Goal: Complete application form

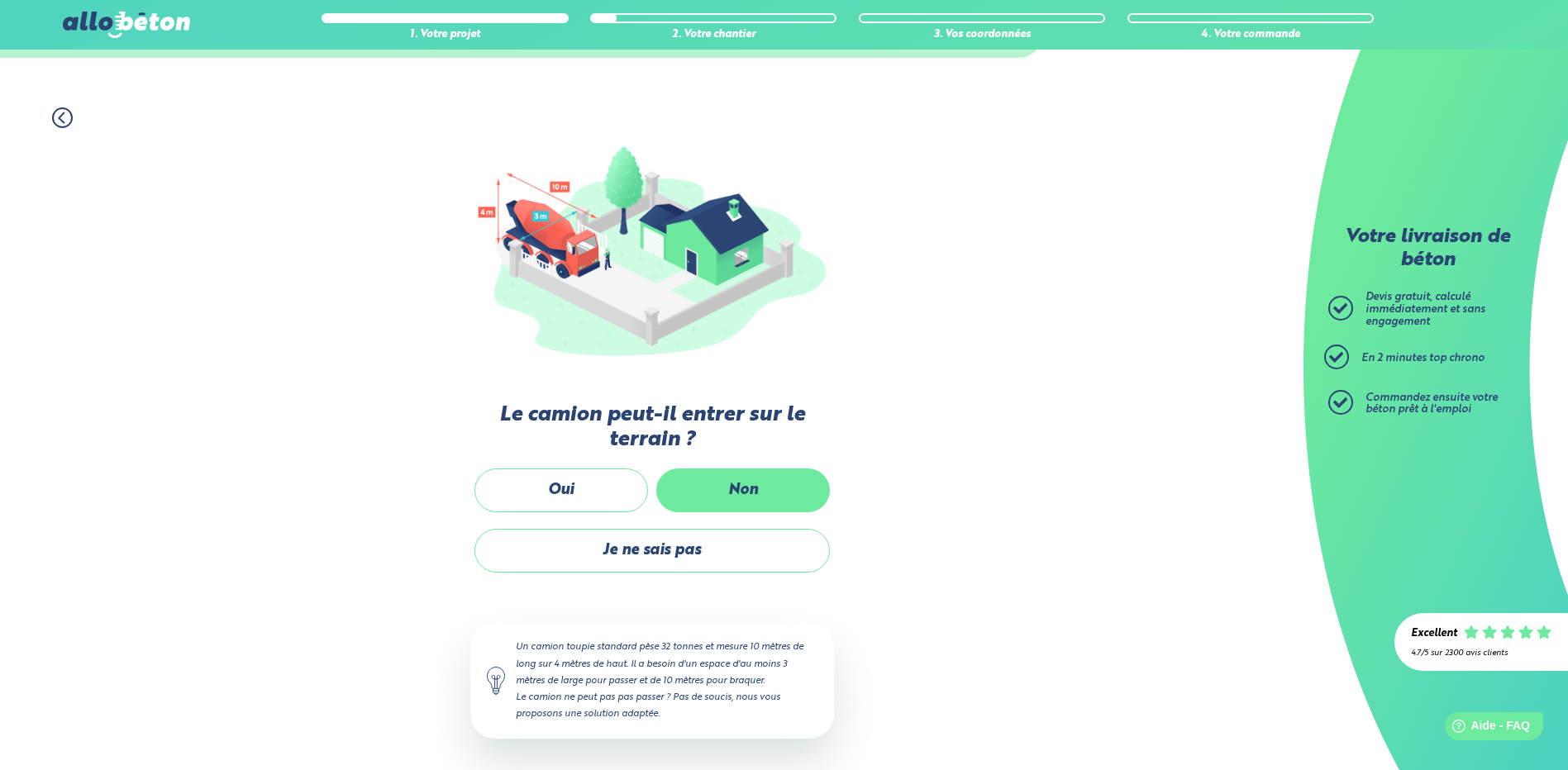
click at [760, 486] on label "Non" at bounding box center [742, 490] width 173 height 44
click at [0, 0] on input "Non" at bounding box center [0, 0] width 0 height 0
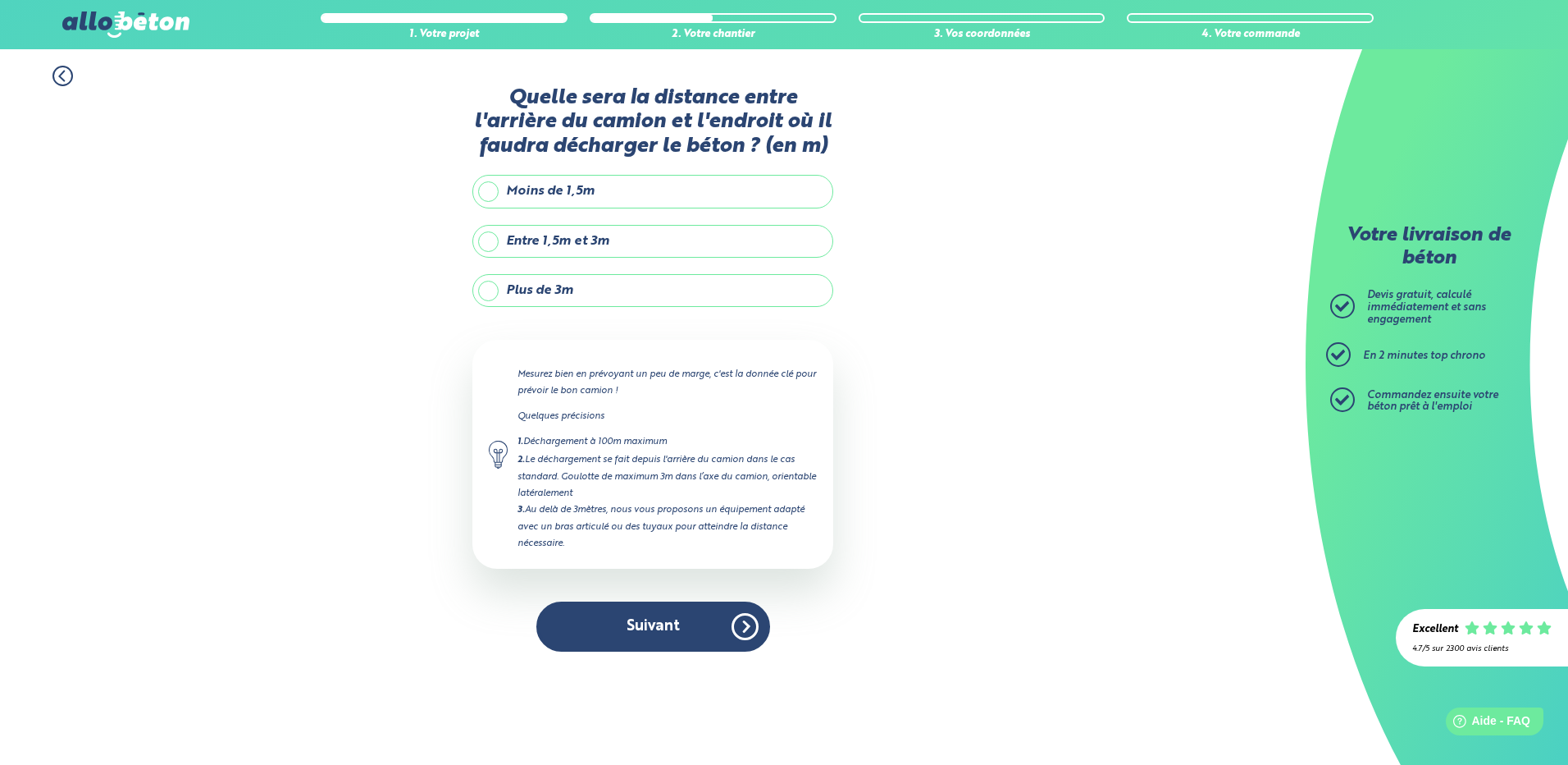
click at [622, 292] on label "Plus de 3m" at bounding box center [653, 291] width 361 height 33
click at [0, 0] on input "Plus de 3m" at bounding box center [0, 0] width 0 height 0
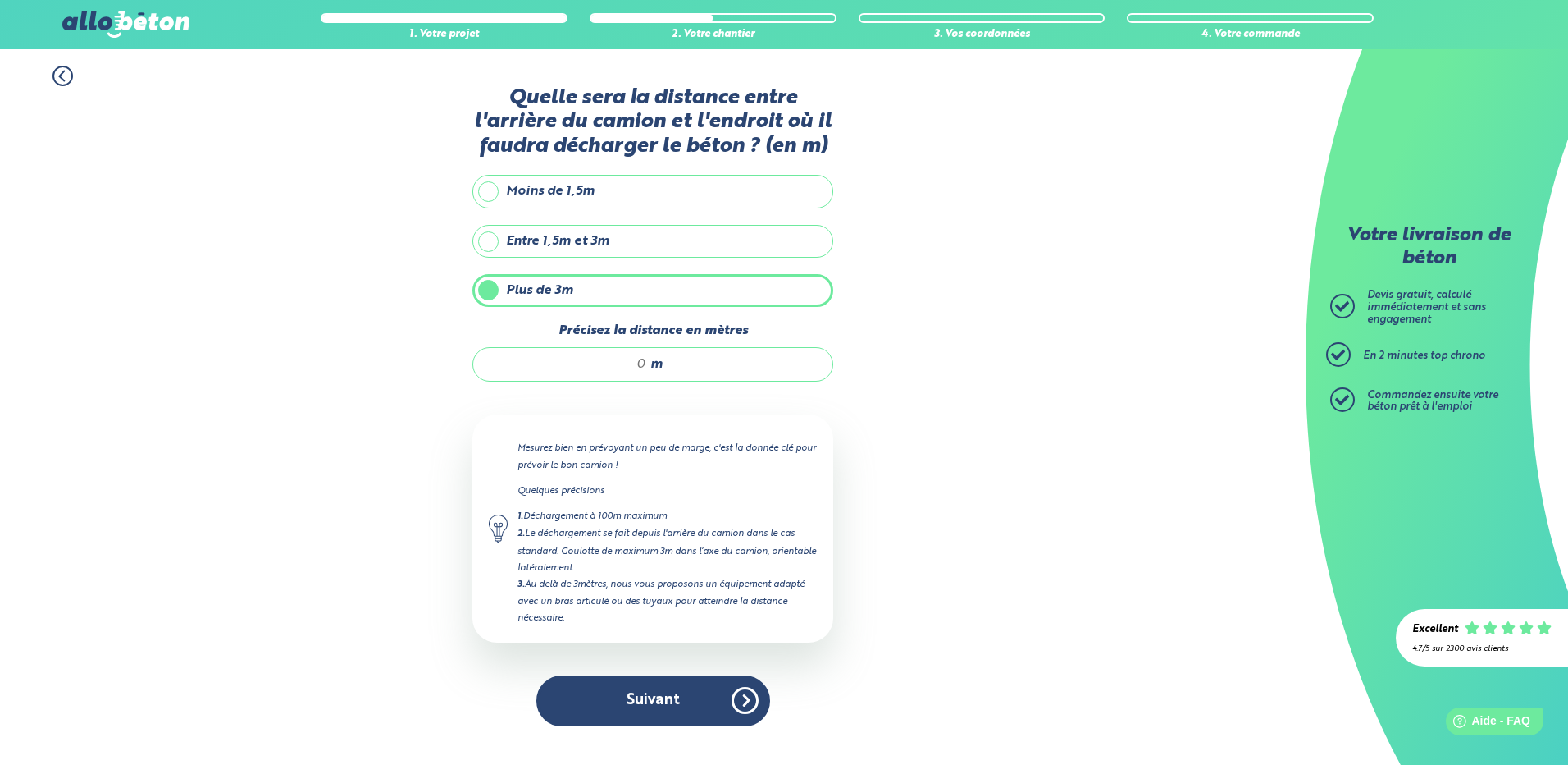
drag, startPoint x: 595, startPoint y: 366, endPoint x: 679, endPoint y: 374, distance: 84.4
click at [679, 374] on div "m" at bounding box center [653, 365] width 361 height 35
type input "8"
click at [909, 527] on div "1. Votre projet 2. Votre chantier 3. Vos coordonnées 4. Votre commande Quelle s…" at bounding box center [653, 396] width 1306 height 693
click at [635, 553] on div "2. Le déchargement se fait depuis l'arrière du camion dans le cas standard. Gou…" at bounding box center [668, 550] width 300 height 50
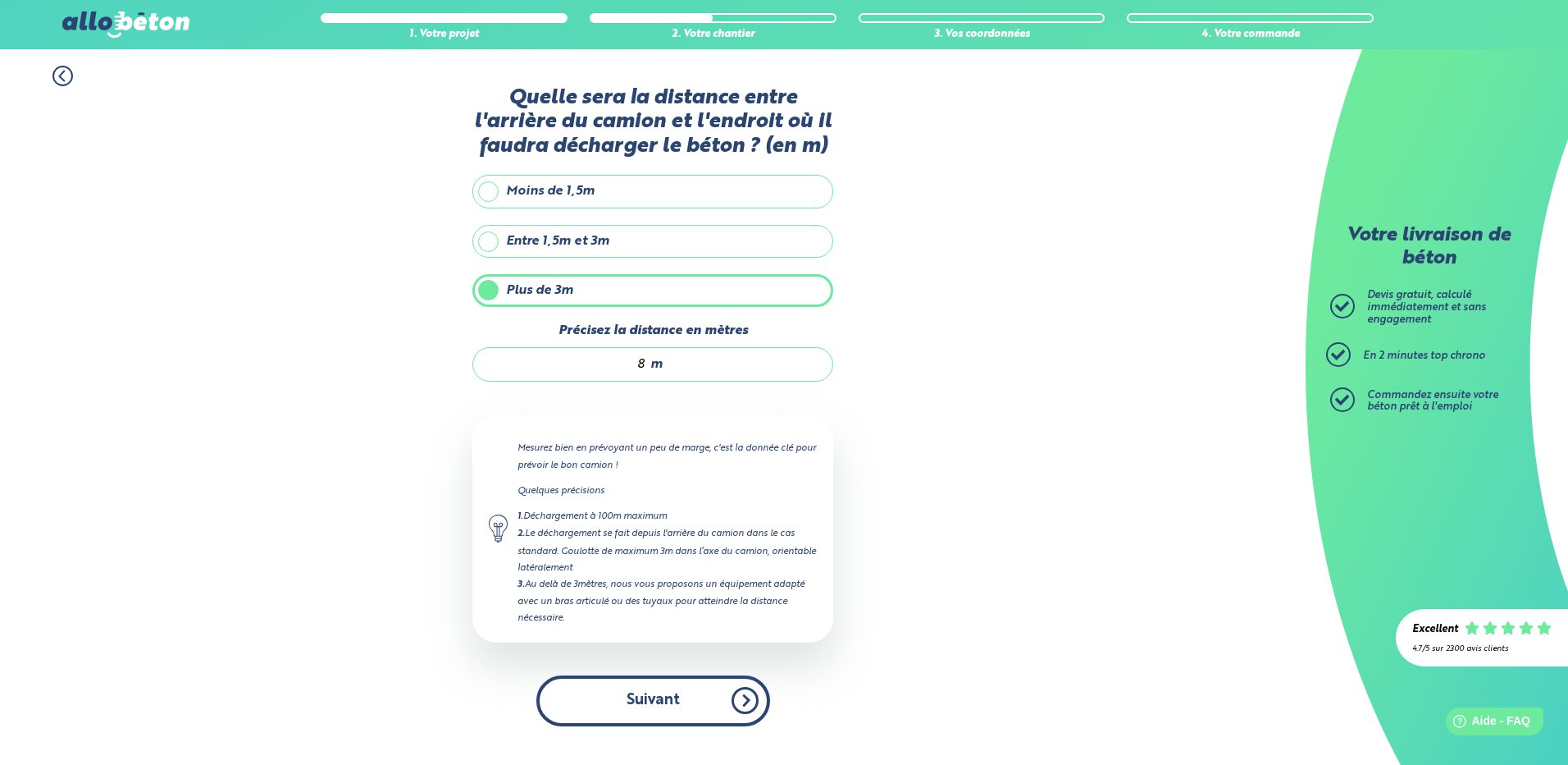
click at [696, 692] on button "Suivant" at bounding box center [654, 700] width 234 height 50
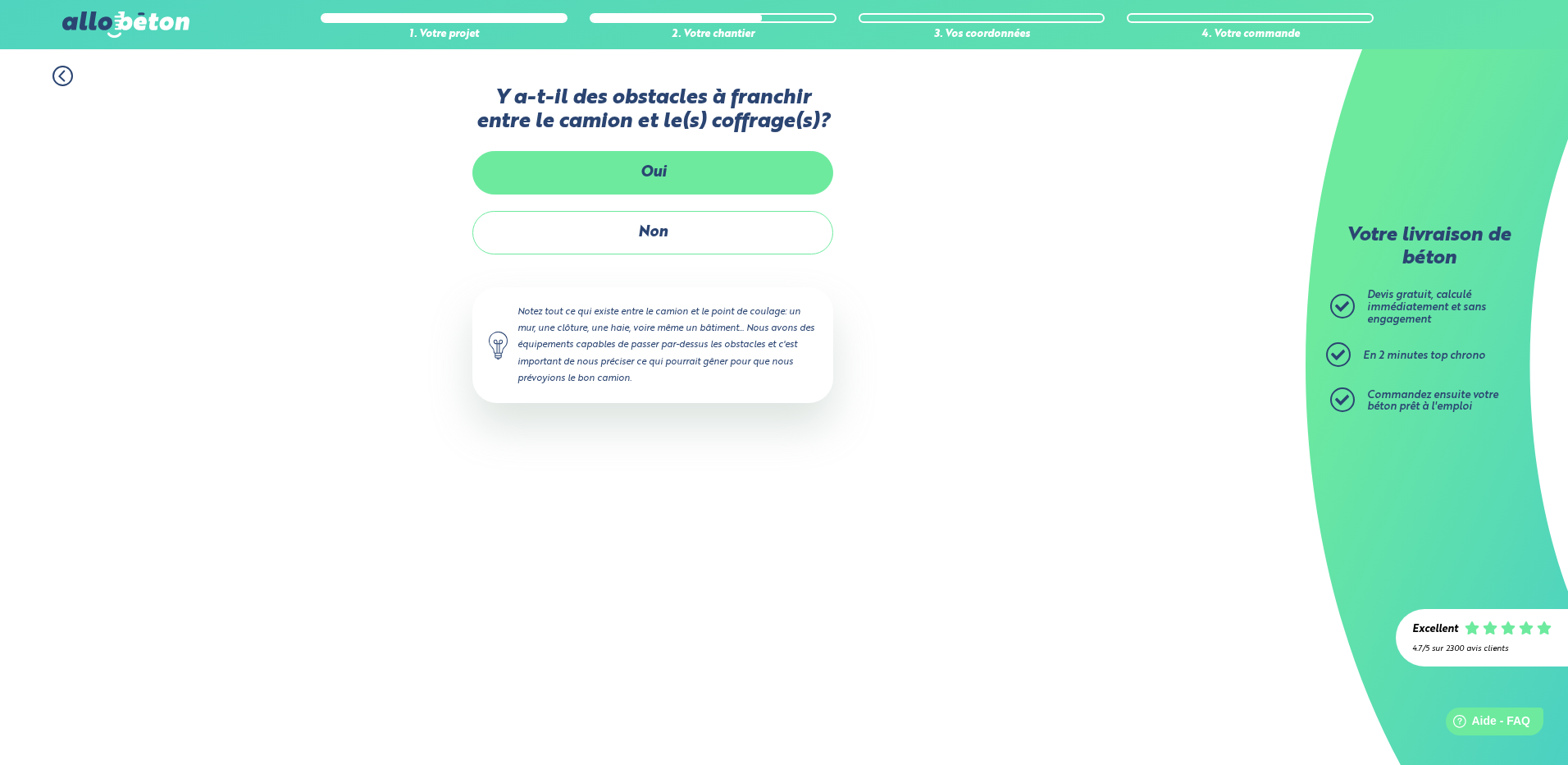
click at [667, 163] on label "Oui" at bounding box center [653, 172] width 361 height 44
click at [0, 0] on input "Oui" at bounding box center [0, 0] width 0 height 0
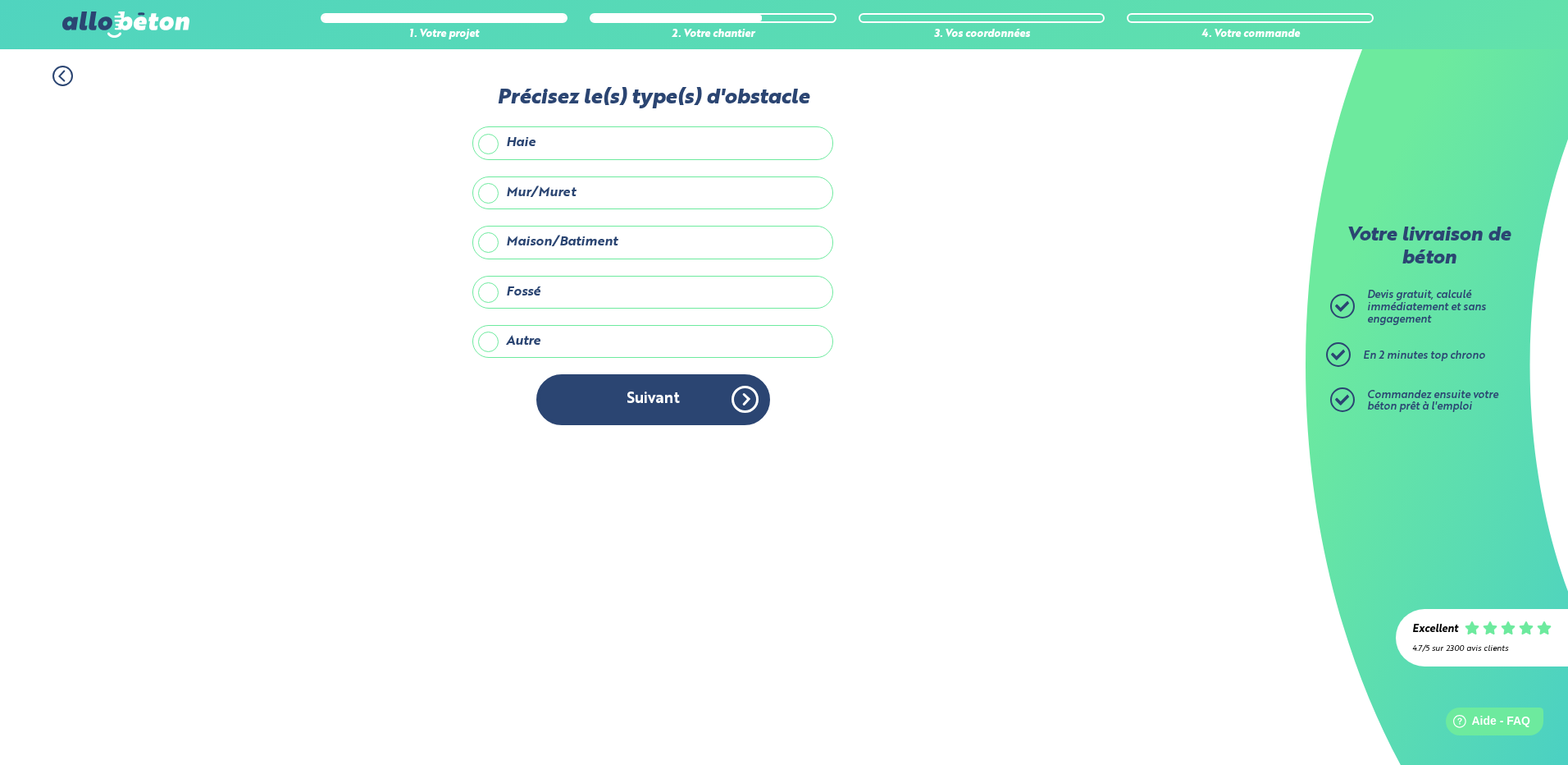
click at [480, 193] on label "Mur/Muret" at bounding box center [653, 193] width 361 height 33
click at [0, 0] on input "Mur/Muret" at bounding box center [0, 0] width 0 height 0
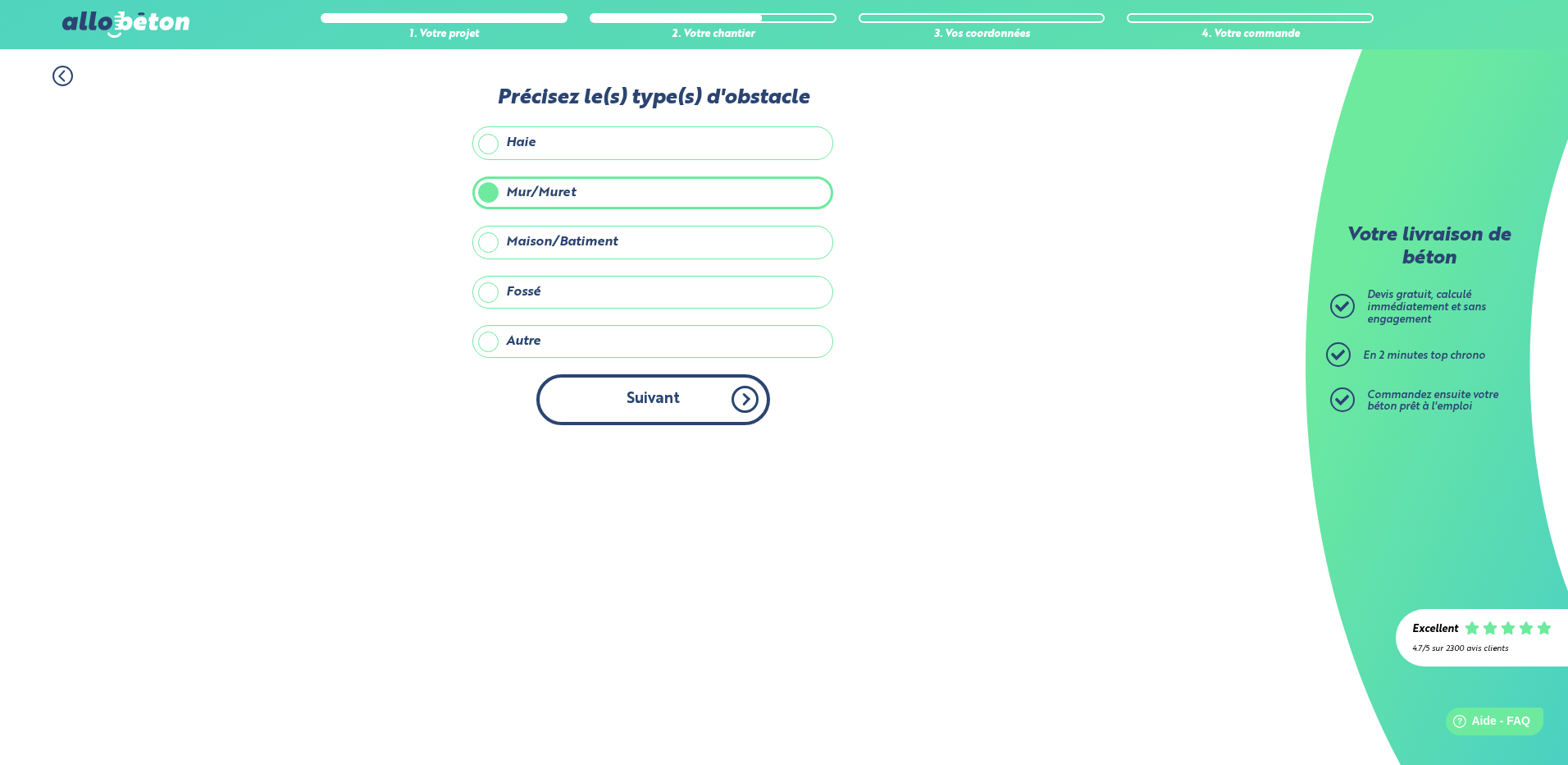
click at [701, 408] on button "Suivant" at bounding box center [654, 399] width 234 height 50
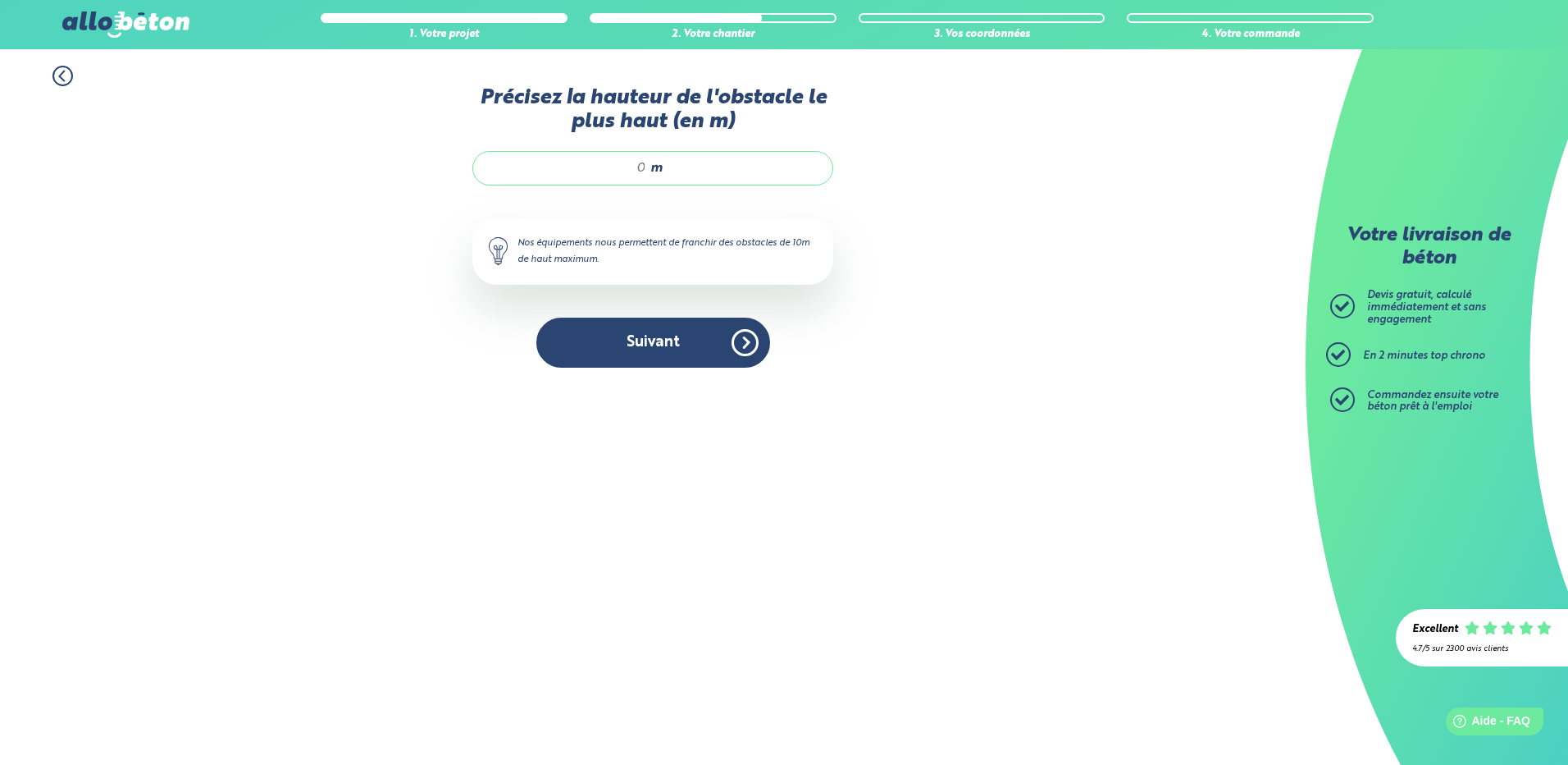
drag, startPoint x: 626, startPoint y: 166, endPoint x: 655, endPoint y: 166, distance: 29.0
click at [655, 166] on div "m" at bounding box center [653, 168] width 361 height 35
type input "0.8"
click at [720, 205] on div "Précisez la hauteur de l'obstacle le plus haut (en m) 0.8 m Nos équipements nou…" at bounding box center [653, 236] width 361 height 298
click at [706, 342] on button "Suivant" at bounding box center [654, 343] width 234 height 50
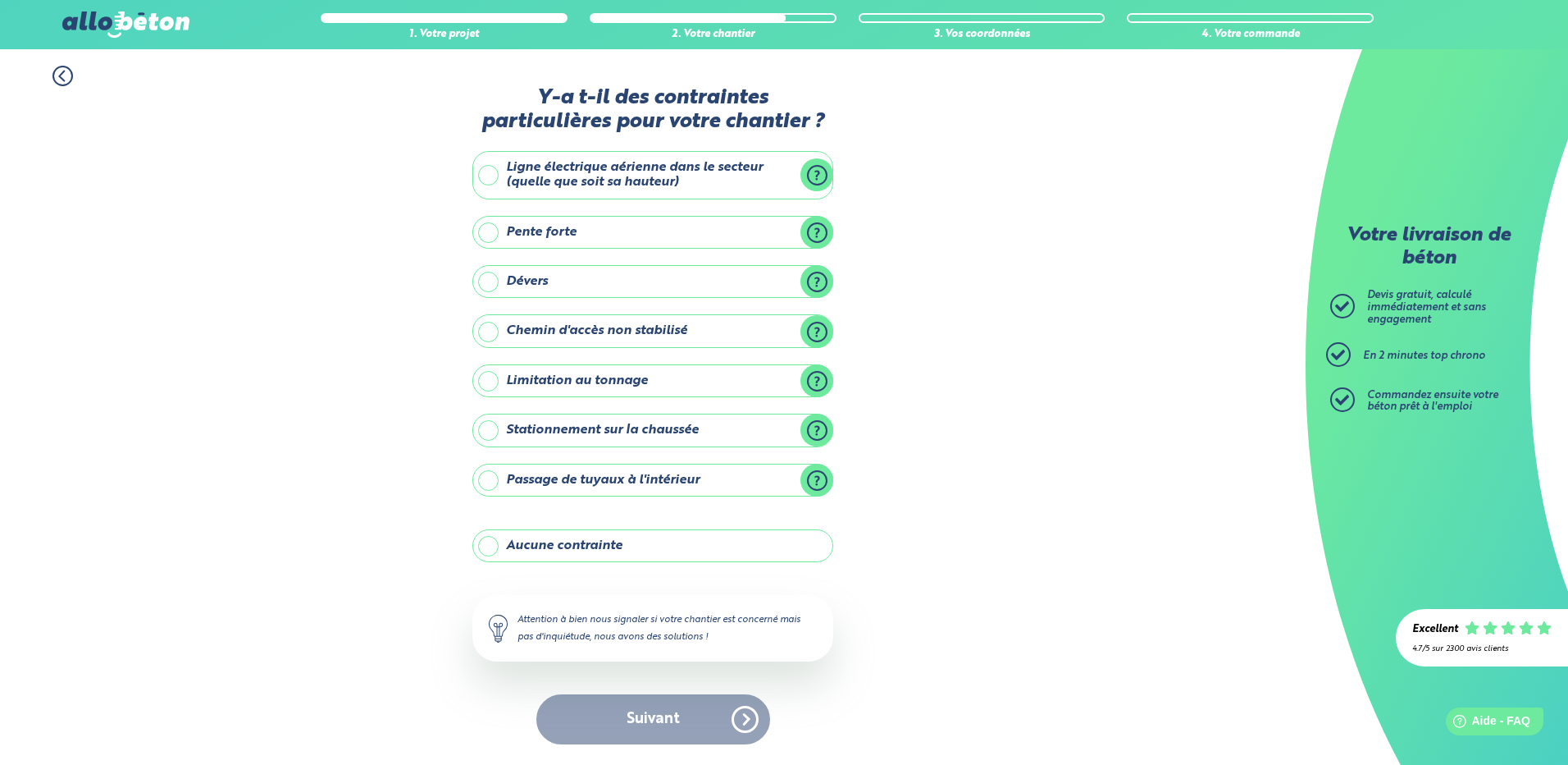
click at [485, 426] on label "Stationnement sur la chaussée" at bounding box center [653, 430] width 361 height 33
click at [0, 0] on input "Stationnement sur la chaussée" at bounding box center [0, 0] width 0 height 0
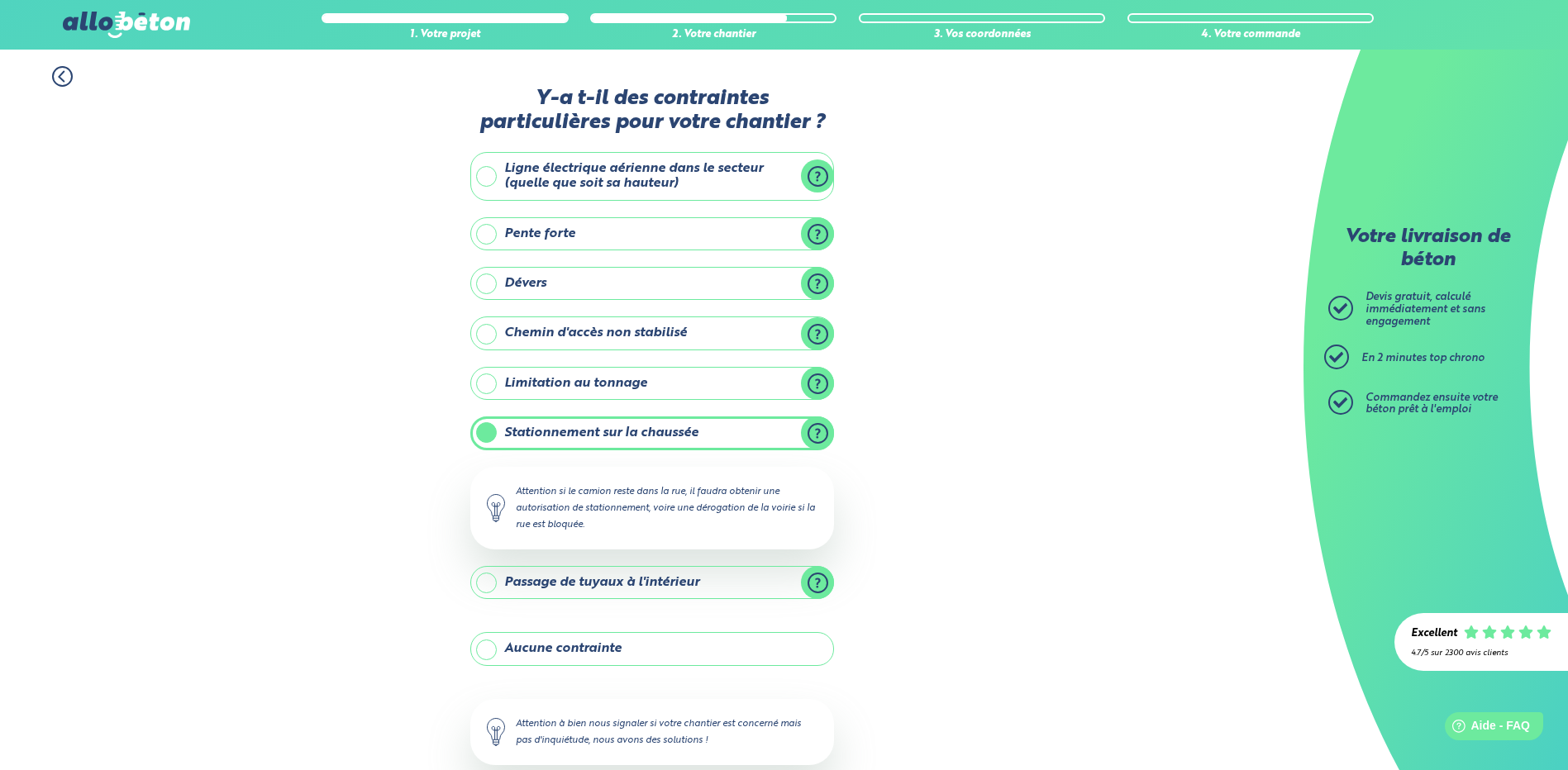
click at [575, 435] on label "Stationnement sur la chaussée" at bounding box center [652, 433] width 364 height 33
click at [0, 0] on input "Stationnement sur la chaussée" at bounding box center [0, 0] width 0 height 0
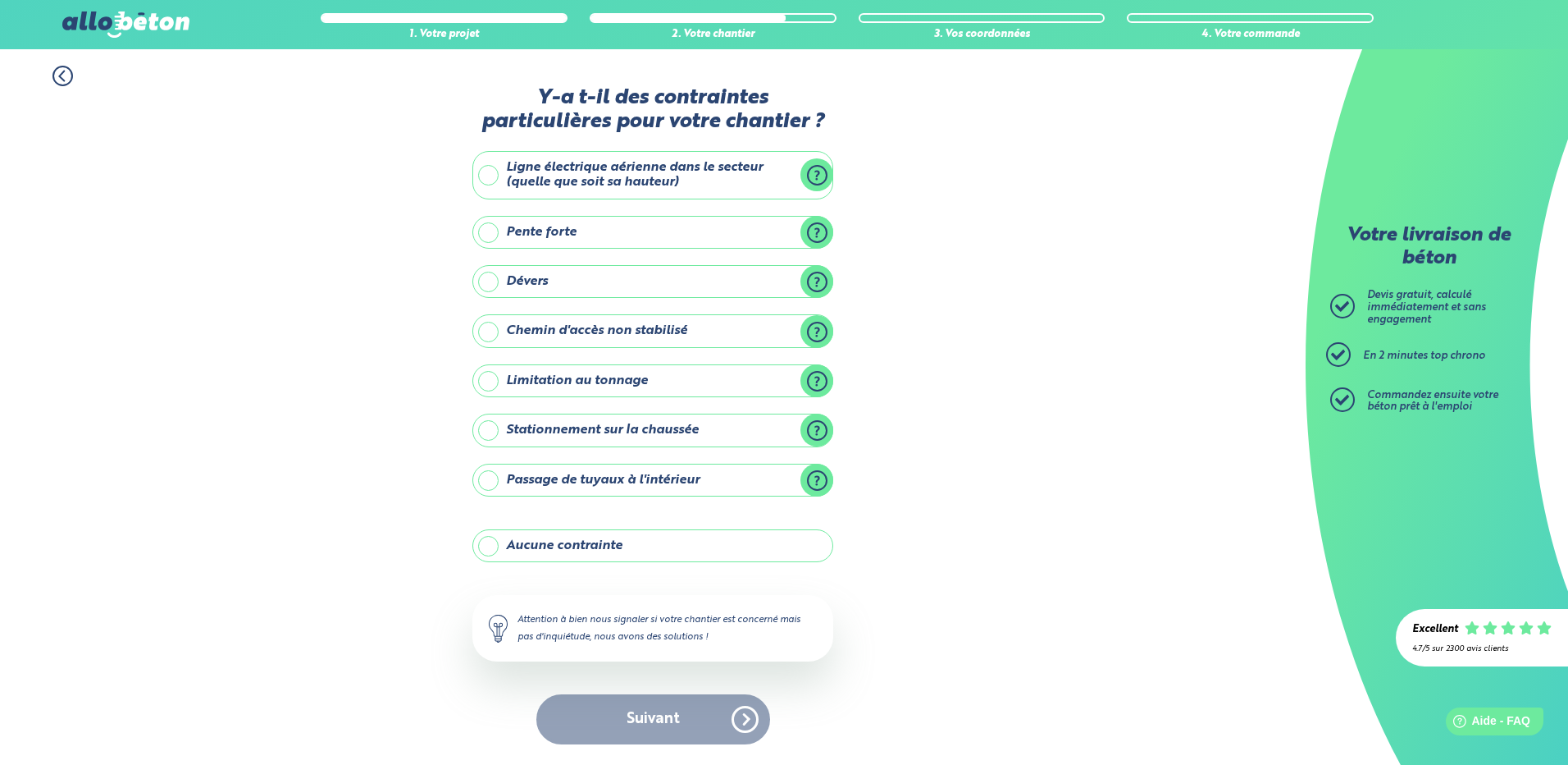
click at [650, 551] on label "Aucune contrainte" at bounding box center [653, 546] width 361 height 33
click at [0, 0] on input "Aucune contrainte" at bounding box center [0, 0] width 0 height 0
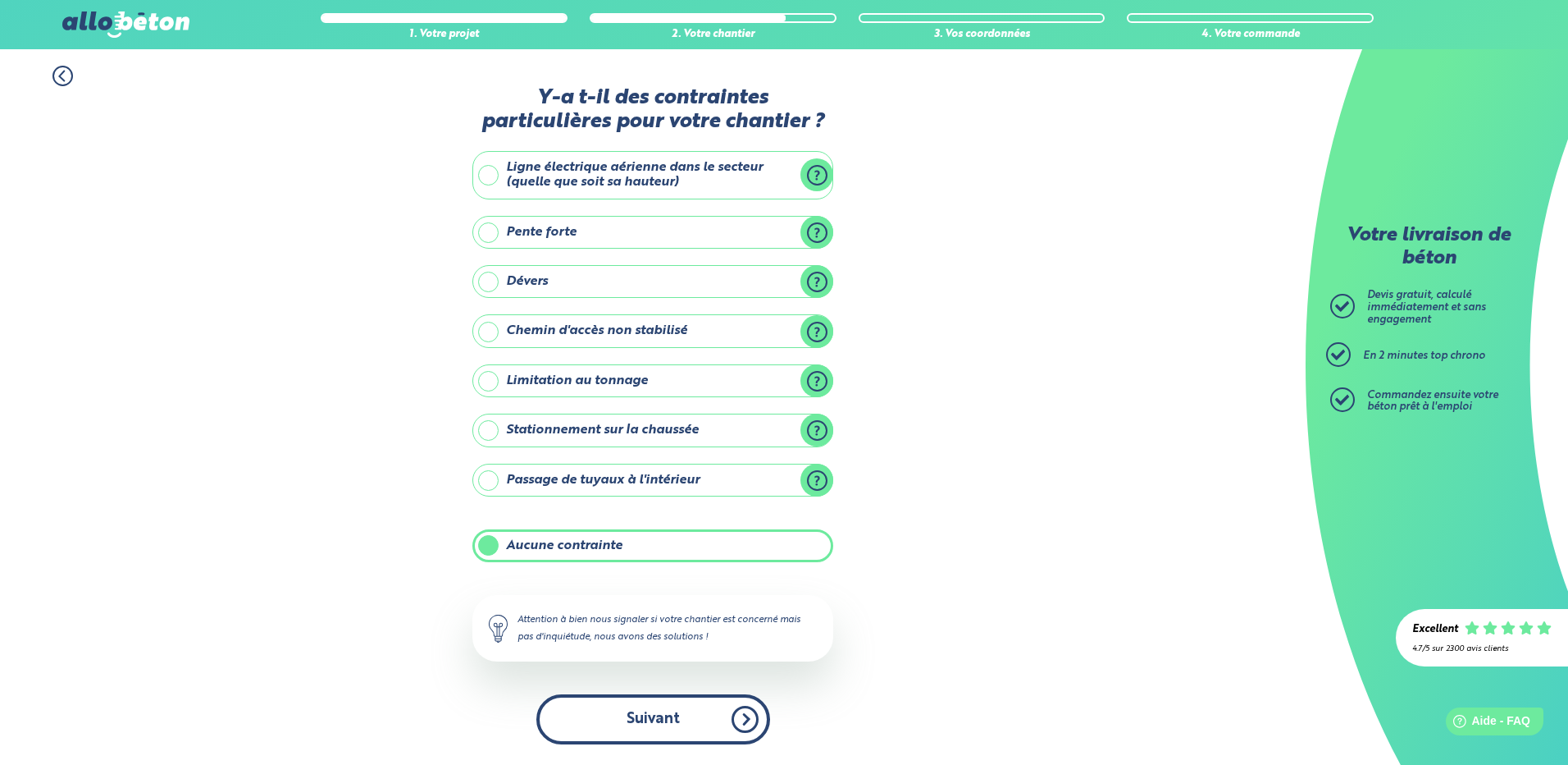
click at [724, 720] on button "Suivant" at bounding box center [654, 719] width 234 height 50
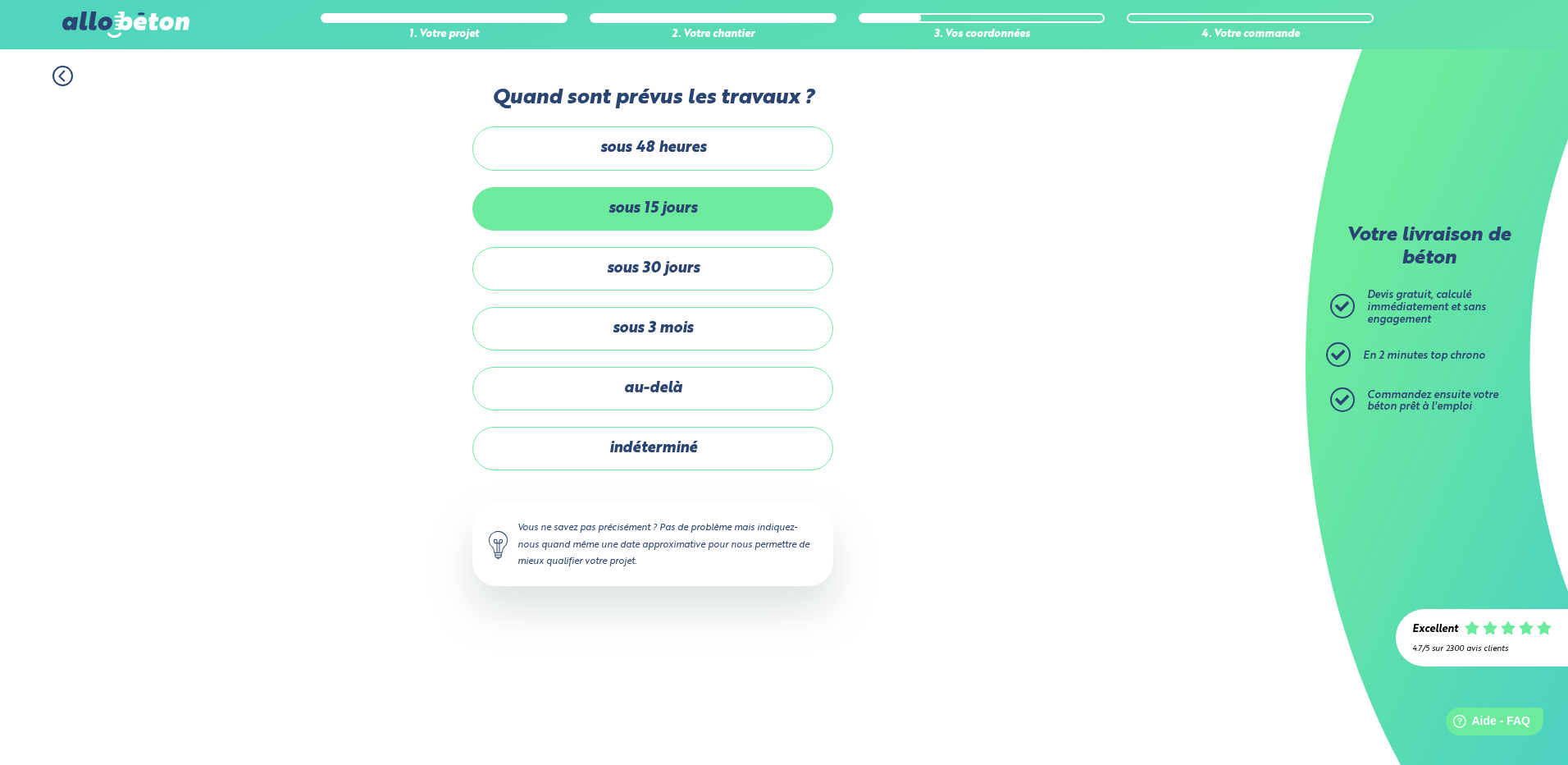
click at [696, 207] on label "sous 15 jours" at bounding box center [653, 208] width 361 height 44
click at [0, 0] on input "sous 15 jours" at bounding box center [0, 0] width 0 height 0
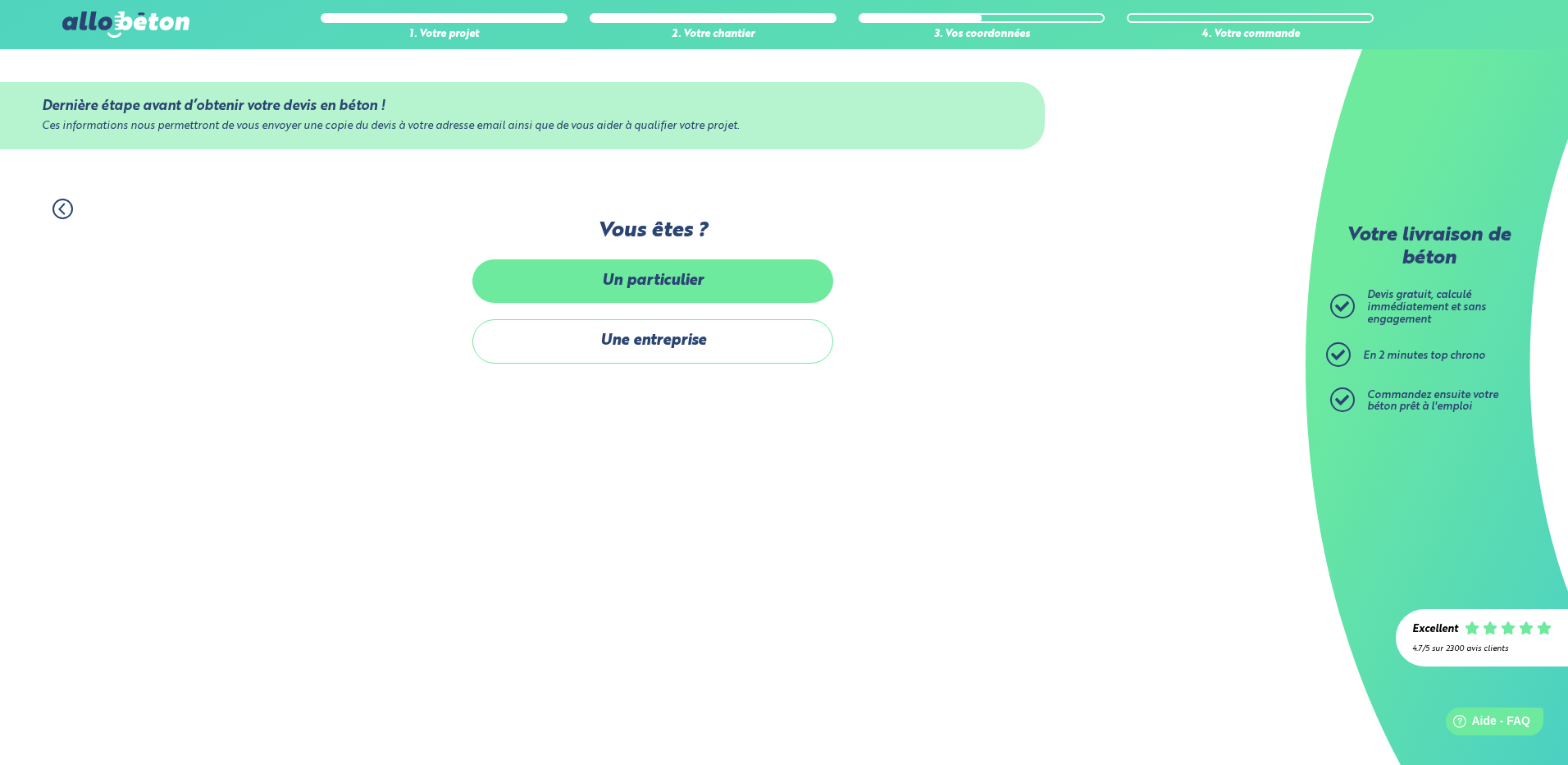
click at [612, 281] on label "Un particulier" at bounding box center [653, 281] width 361 height 44
click at [0, 0] on input "Un particulier" at bounding box center [0, 0] width 0 height 0
